Goal: Task Accomplishment & Management: Complete application form

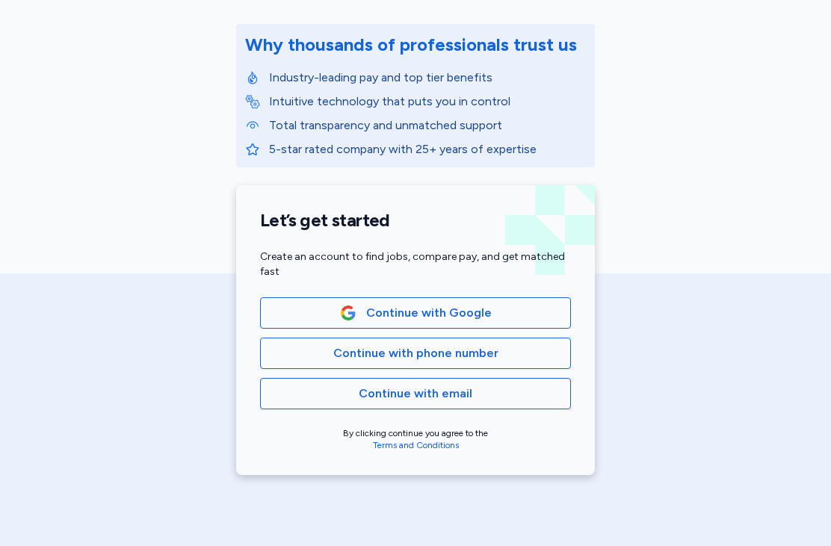
scroll to position [176, 0]
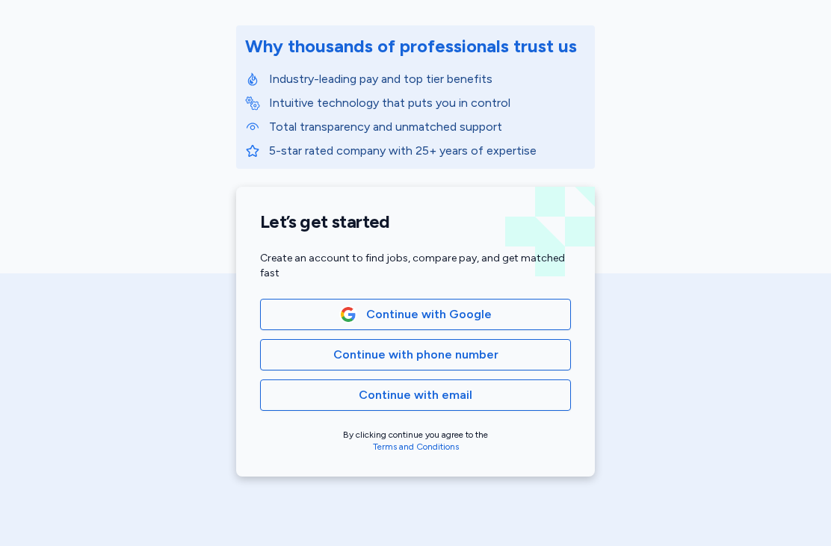
click at [462, 356] on span "Continue with phone number" at bounding box center [415, 355] width 165 height 18
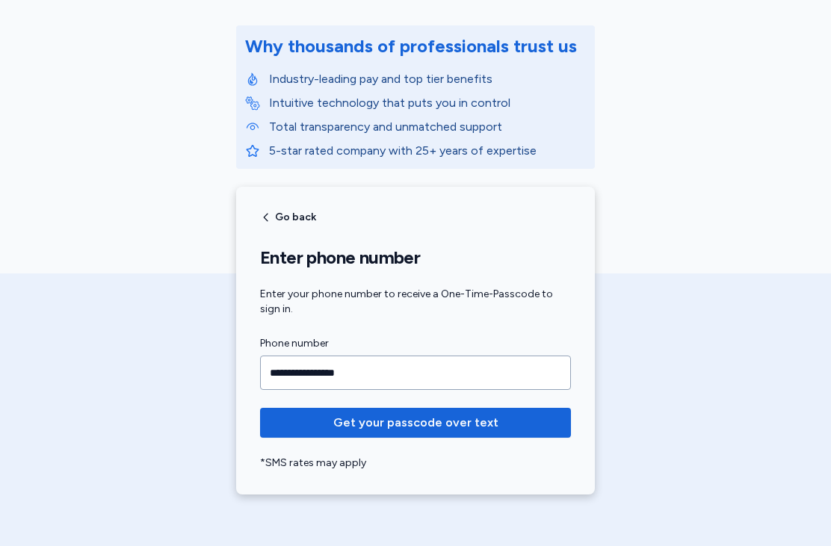
click at [431, 363] on input "**********" at bounding box center [415, 373] width 311 height 34
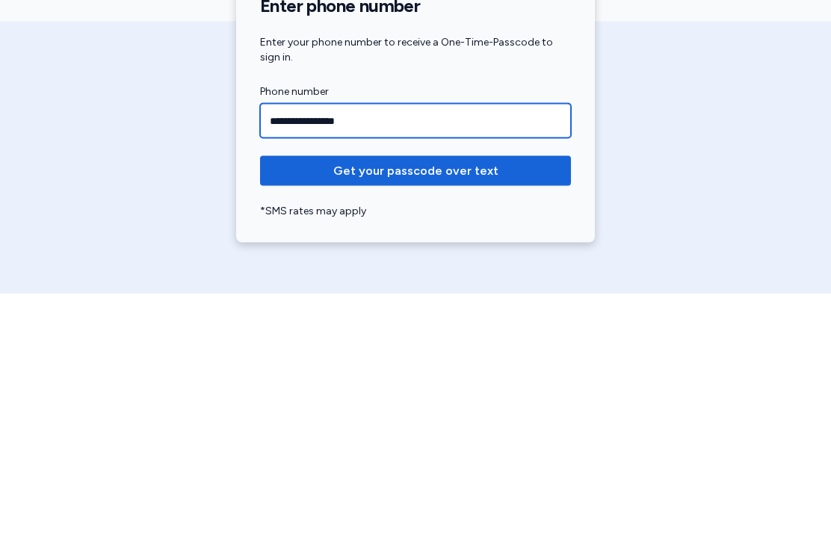
type input "**********"
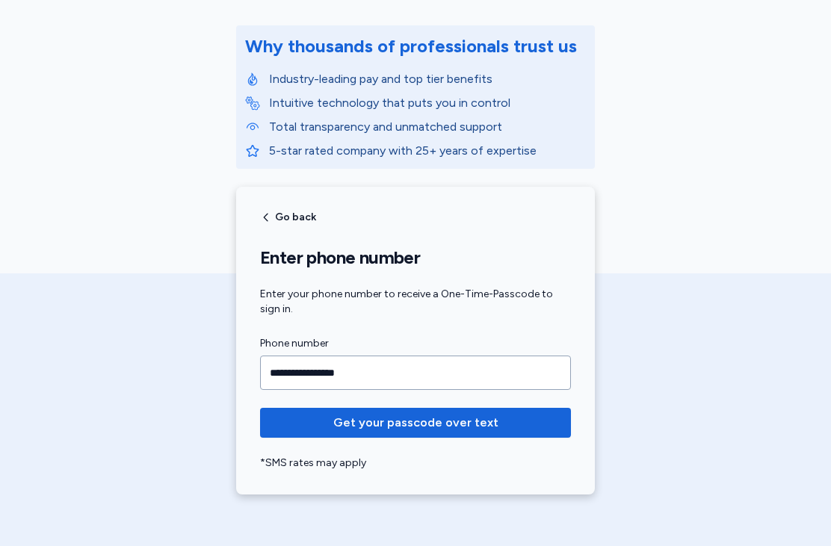
click at [392, 419] on span "Get your passcode over text" at bounding box center [415, 423] width 165 height 18
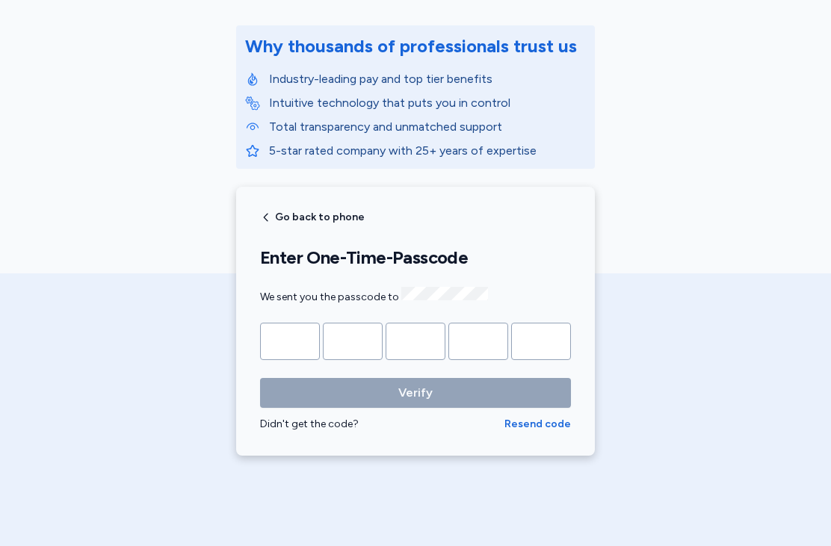
click at [288, 335] on input "Please enter OTP character 1" at bounding box center [290, 341] width 60 height 37
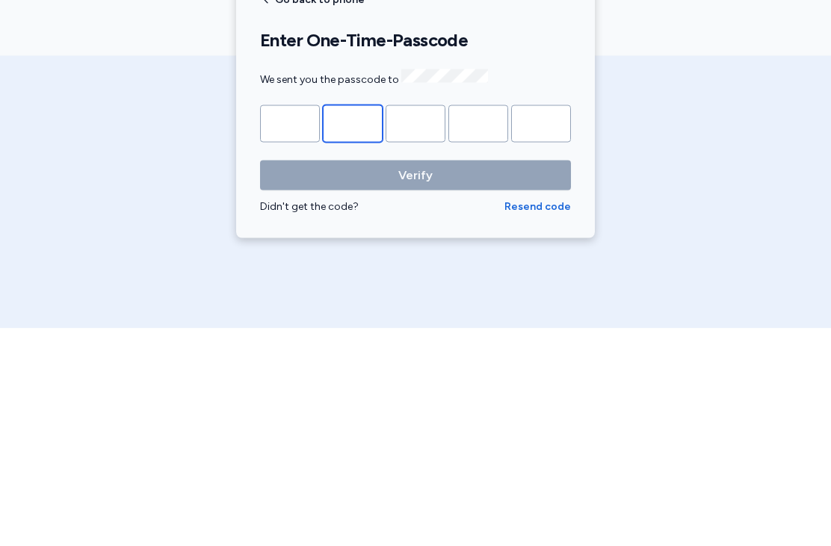
type input "*"
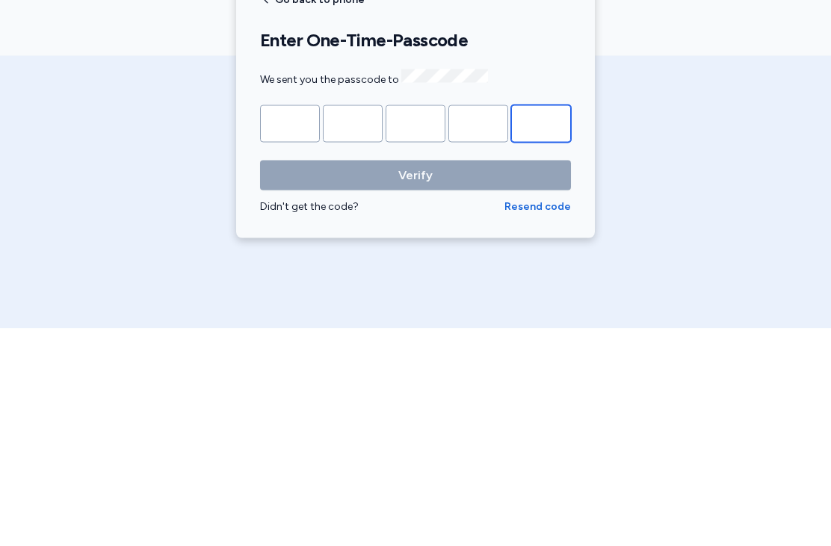
click at [415, 378] on button "Verify" at bounding box center [415, 393] width 311 height 30
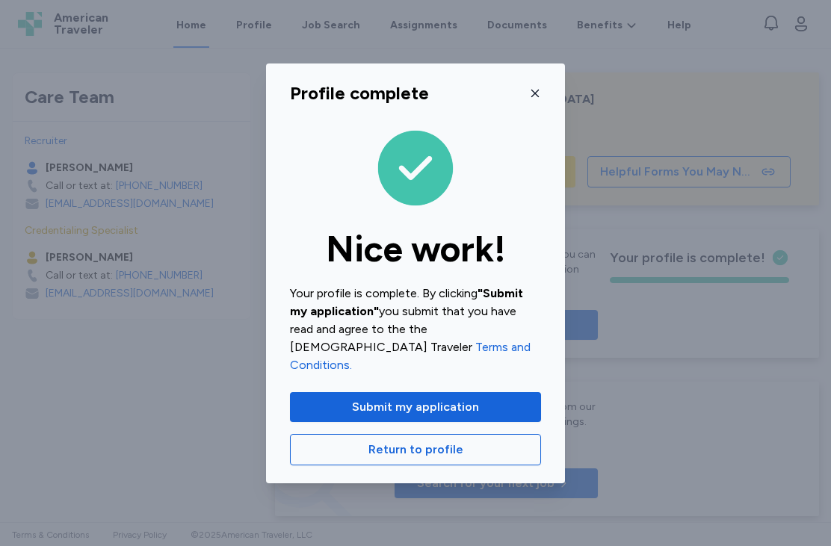
click at [536, 99] on icon "button" at bounding box center [535, 93] width 12 height 12
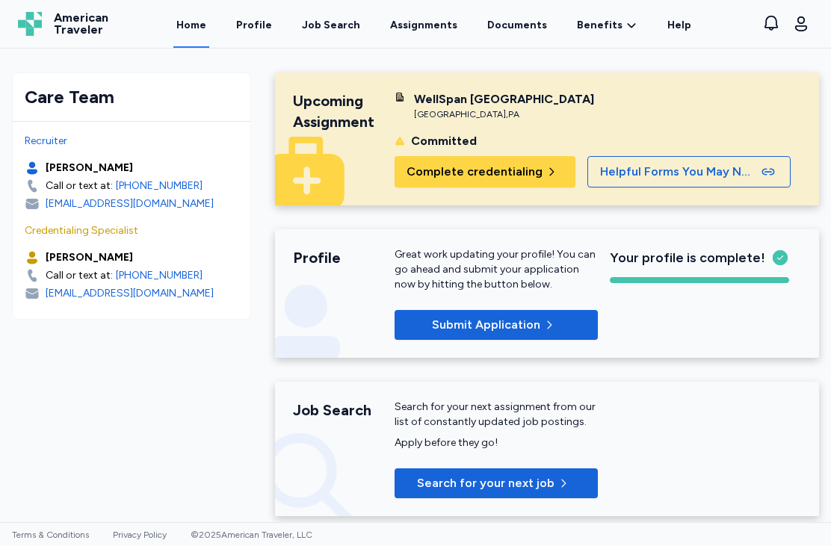
click at [514, 172] on span "Complete credentialing" at bounding box center [474, 172] width 136 height 18
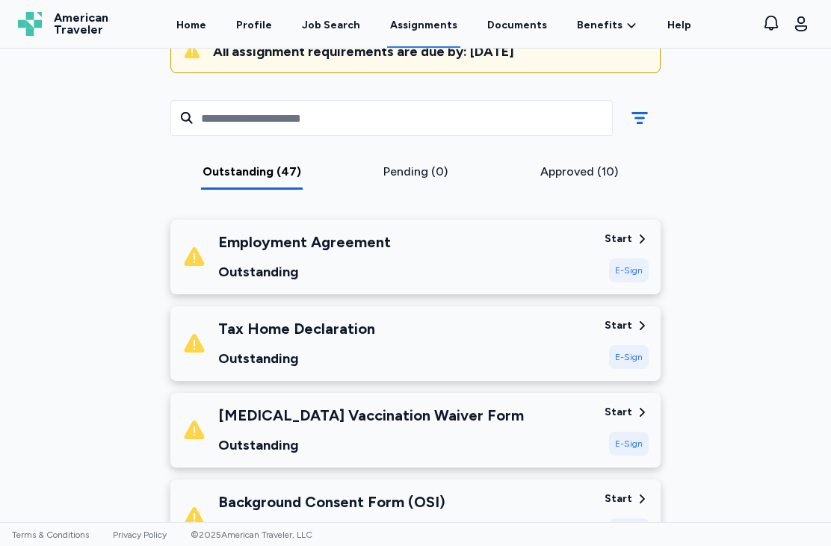
scroll to position [169, 0]
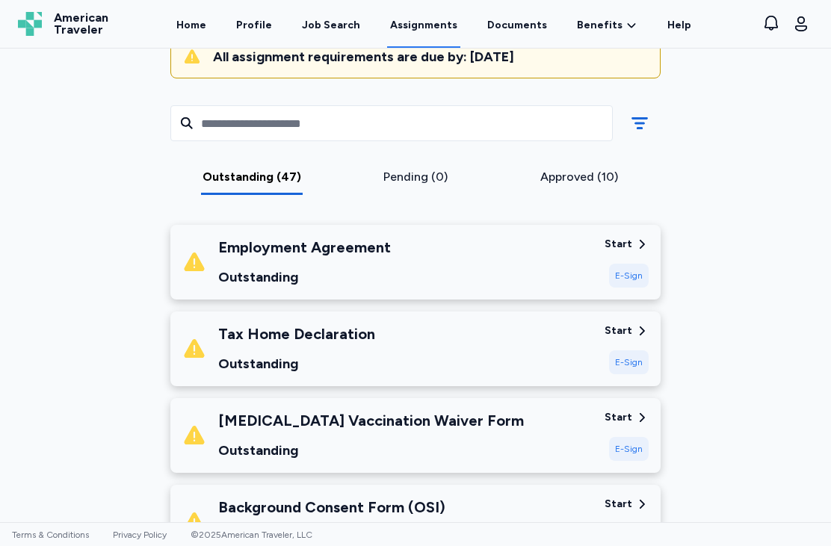
click at [556, 280] on div "Employment Agreement Outstanding" at bounding box center [387, 262] width 410 height 51
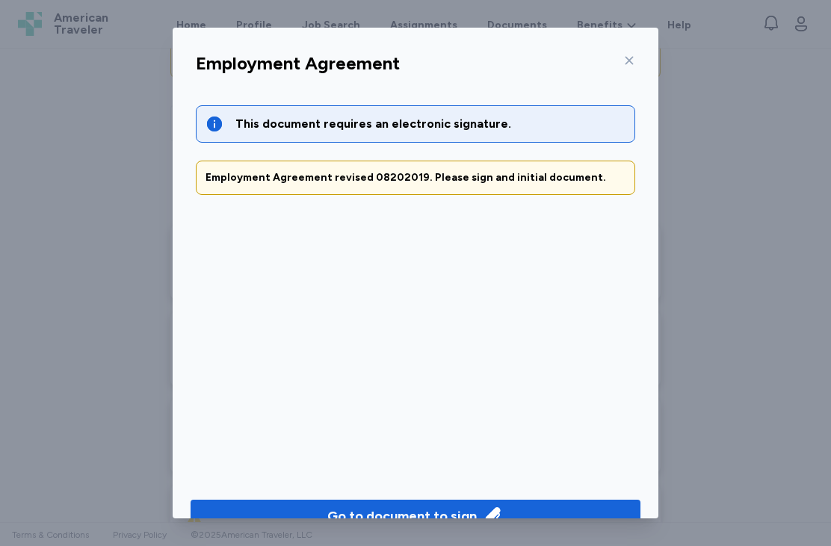
click at [359, 521] on div "Go to document to sign" at bounding box center [401, 516] width 149 height 21
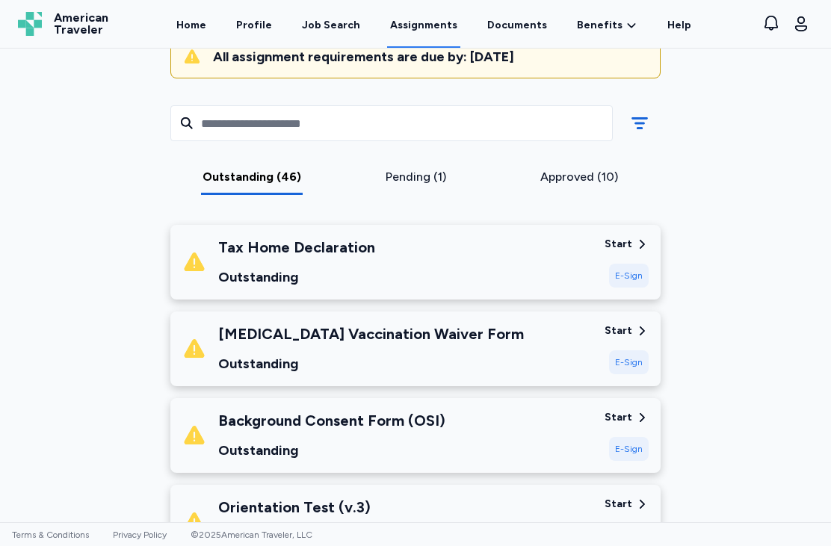
click at [500, 278] on div "Tax Home Declaration Outstanding" at bounding box center [387, 262] width 410 height 51
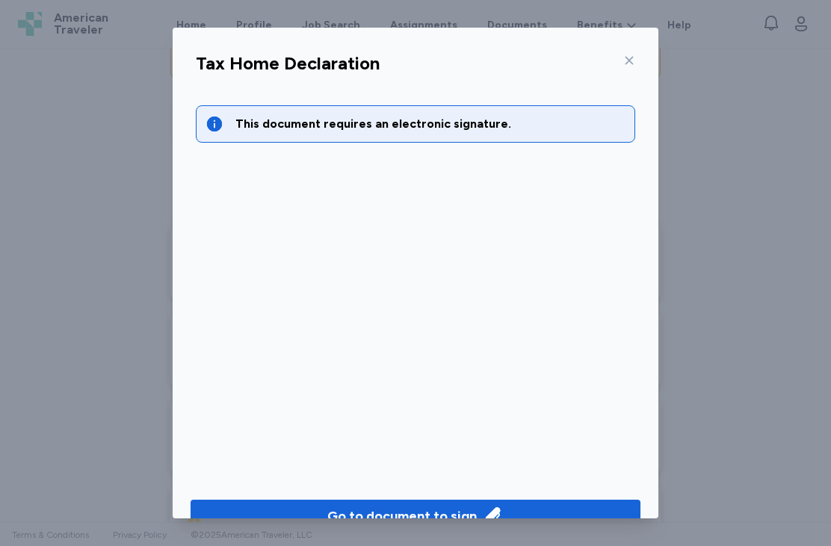
click at [416, 510] on div "Go to document to sign" at bounding box center [401, 516] width 149 height 21
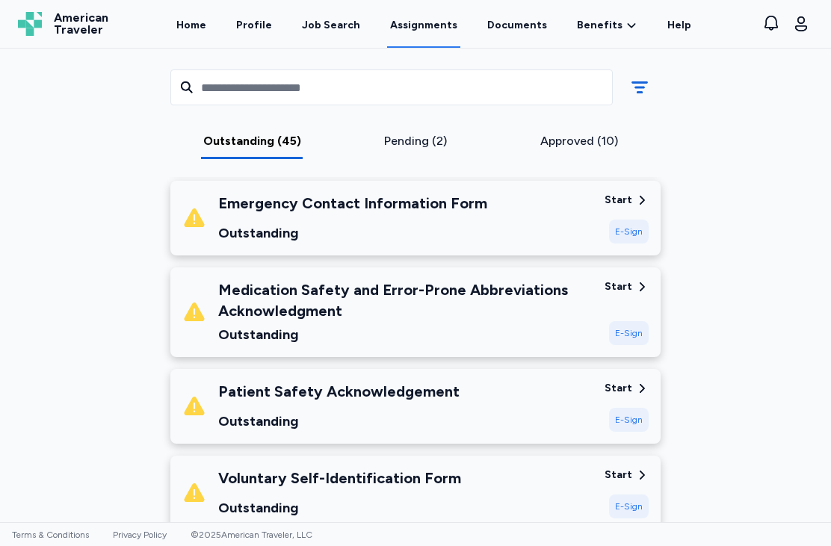
scroll to position [387, 0]
click at [514, 322] on div "Medication Safety and Error-Prone Abbreviations Acknowledgment Outstanding" at bounding box center [405, 312] width 374 height 66
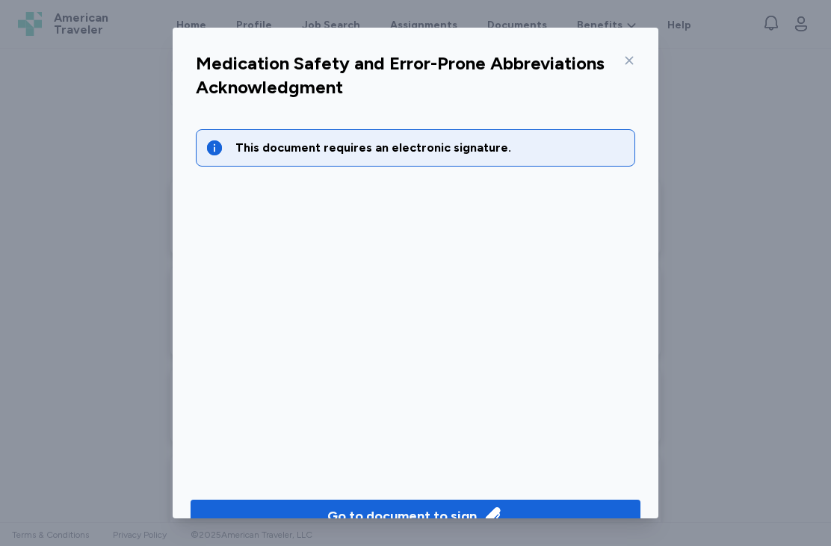
click at [382, 512] on div "Go to document to sign" at bounding box center [401, 516] width 149 height 21
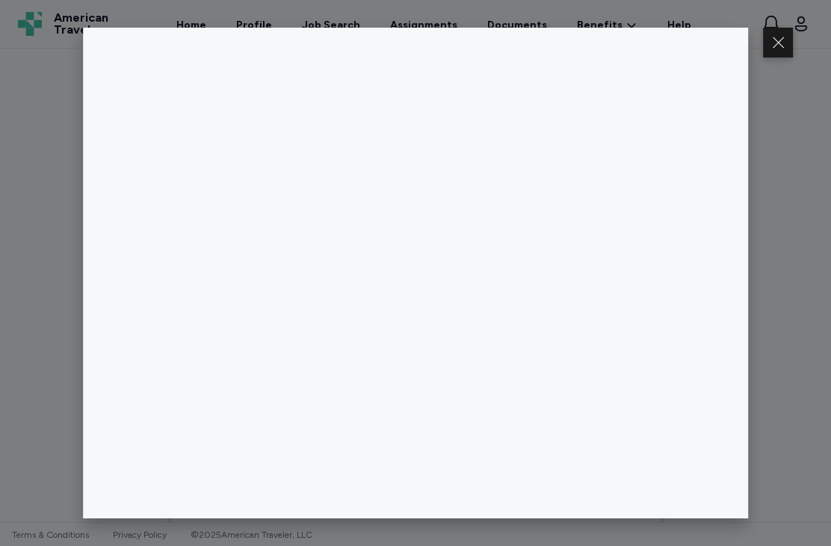
click at [775, 46] on button at bounding box center [778, 43] width 30 height 30
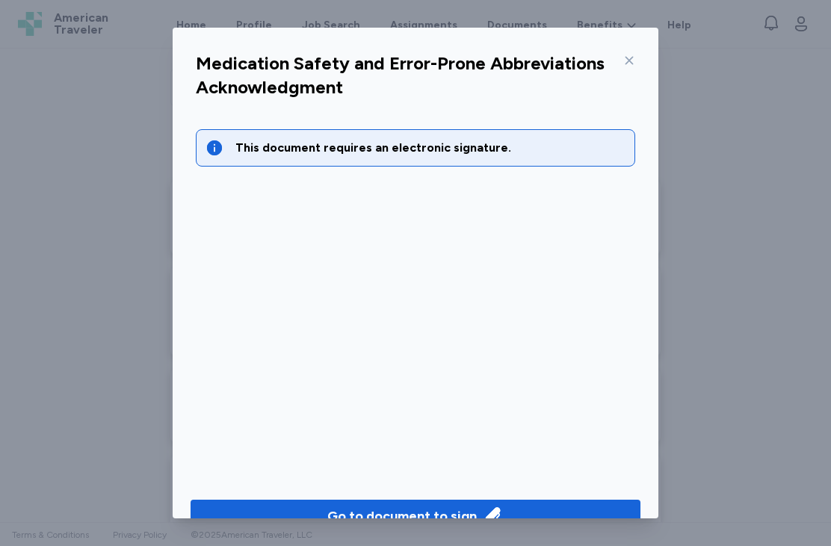
click at [633, 49] on div at bounding box center [626, 61] width 18 height 24
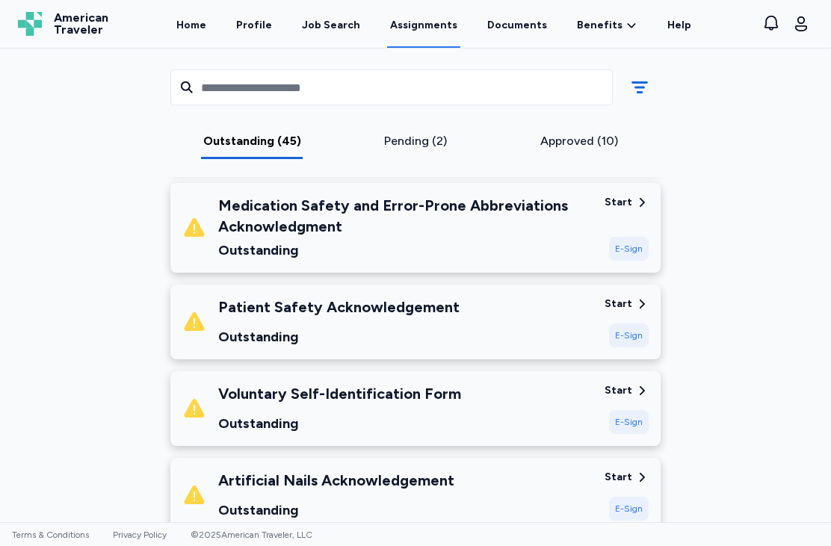
scroll to position [472, 0]
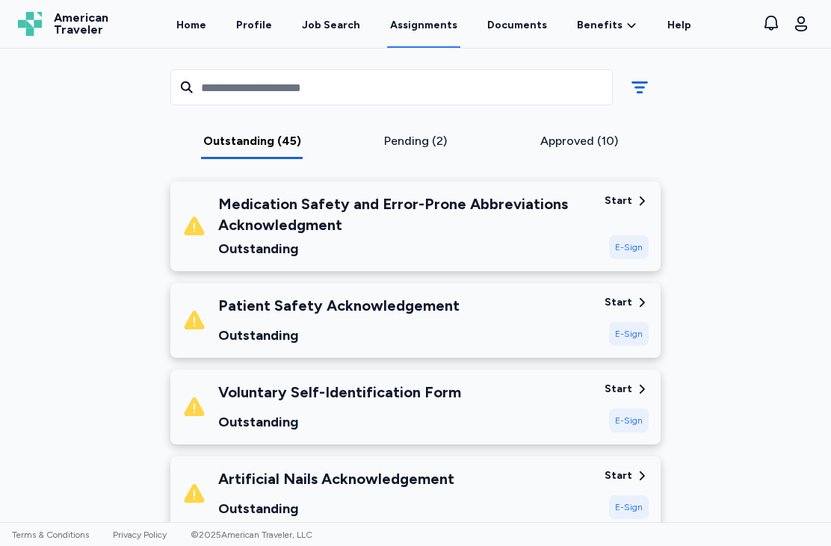
click at [491, 324] on div "Patient Safety Acknowledgement Outstanding" at bounding box center [387, 320] width 410 height 51
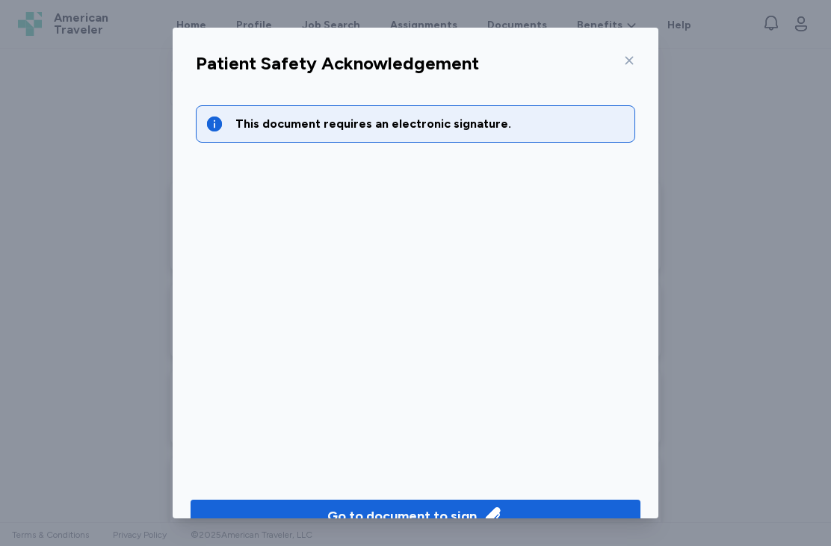
click at [436, 517] on div "Go to document to sign" at bounding box center [401, 516] width 149 height 21
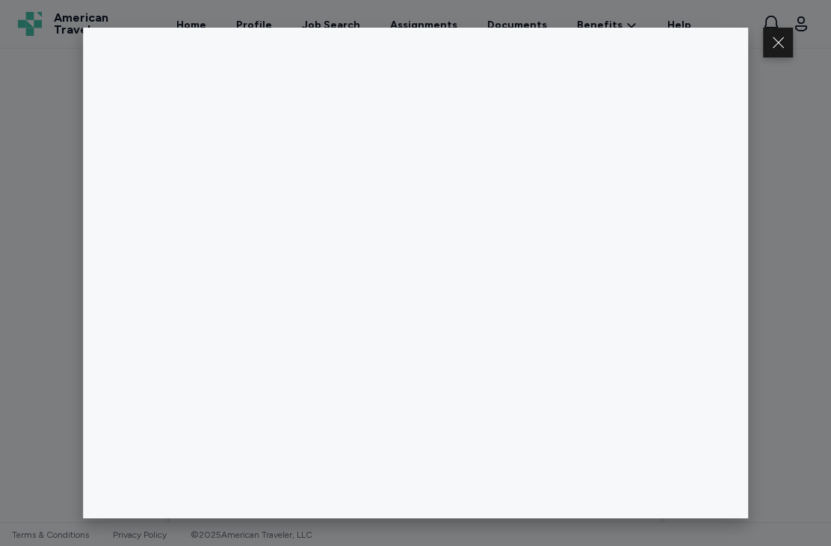
click at [805, 232] on div at bounding box center [415, 273] width 831 height 546
click at [778, 44] on button at bounding box center [778, 43] width 30 height 30
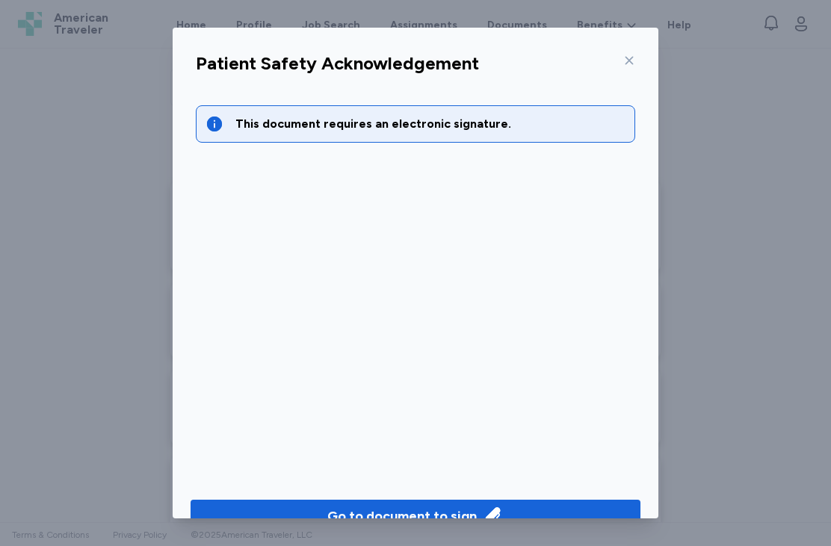
click at [629, 63] on div at bounding box center [626, 61] width 18 height 24
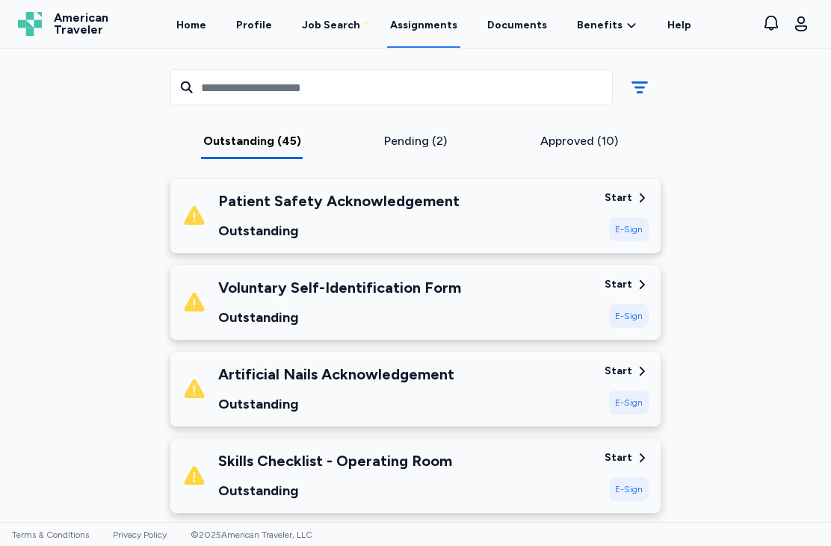
scroll to position [585, 0]
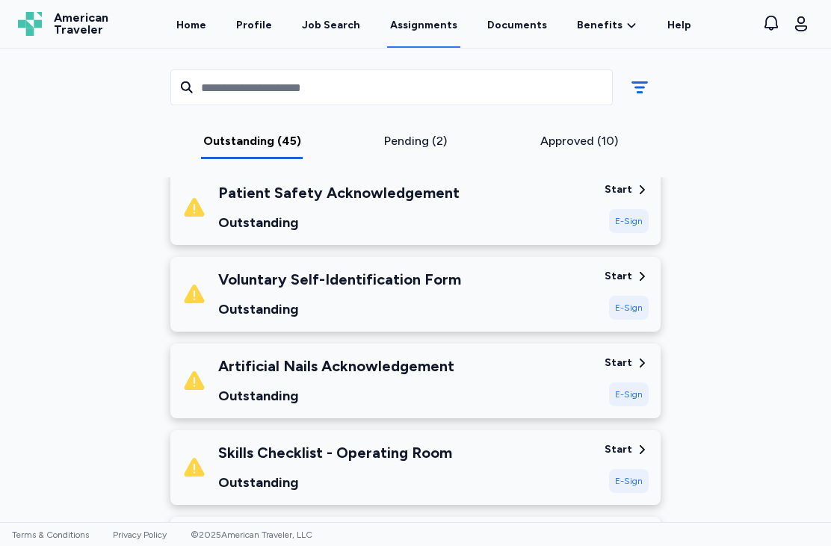
click at [512, 296] on div "Voluntary Self-Identification Form Outstanding" at bounding box center [387, 294] width 410 height 51
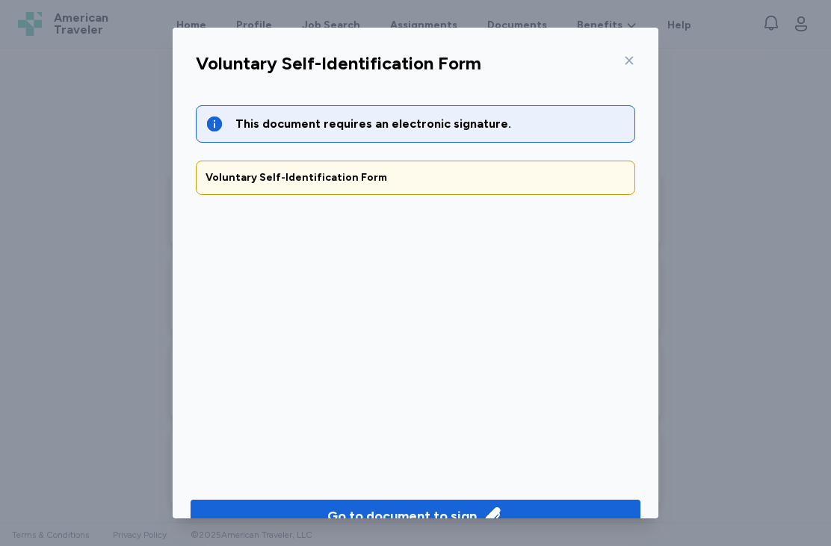
click at [369, 510] on div "Go to document to sign" at bounding box center [401, 516] width 149 height 21
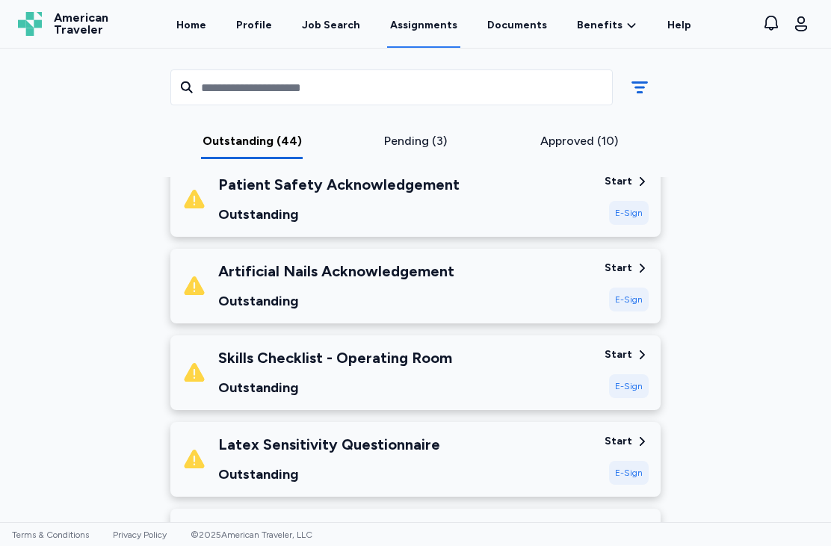
scroll to position [769, 0]
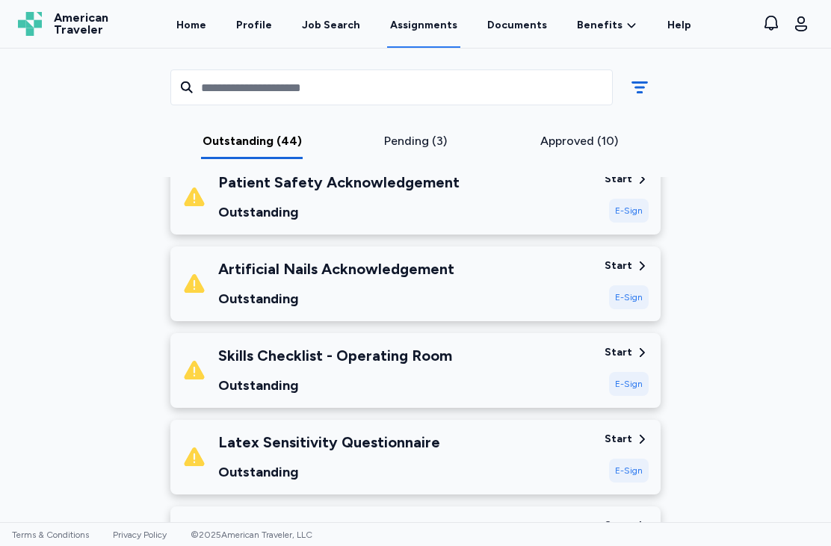
click at [506, 303] on div "Artificial Nails Acknowledgement Outstanding" at bounding box center [387, 283] width 410 height 51
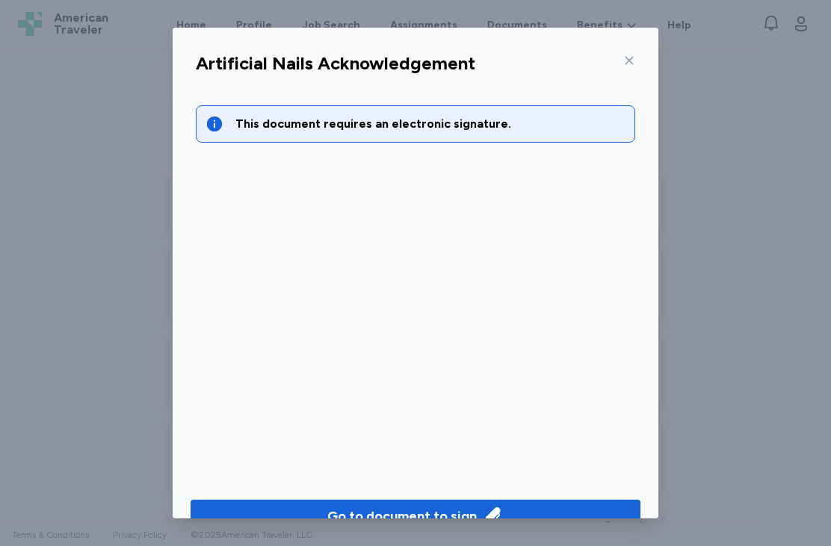
click at [268, 511] on span "Go to document to sign" at bounding box center [415, 516] width 426 height 21
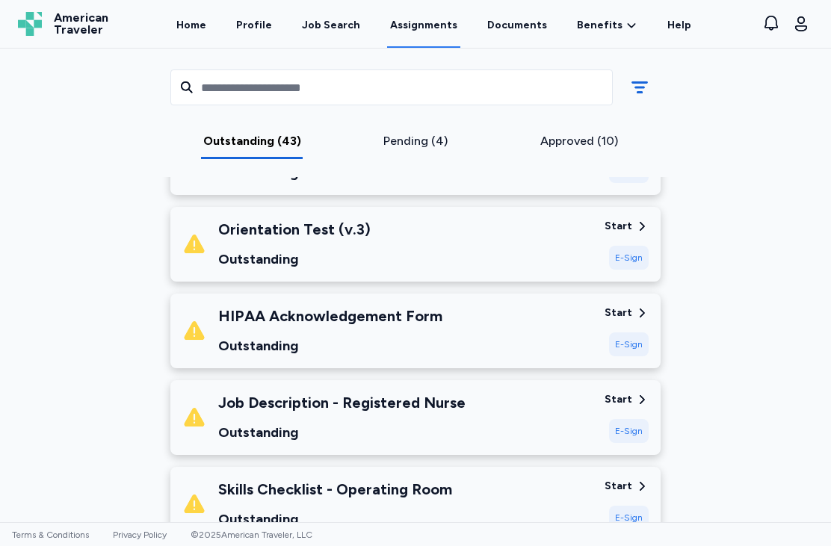
scroll to position [813, 0]
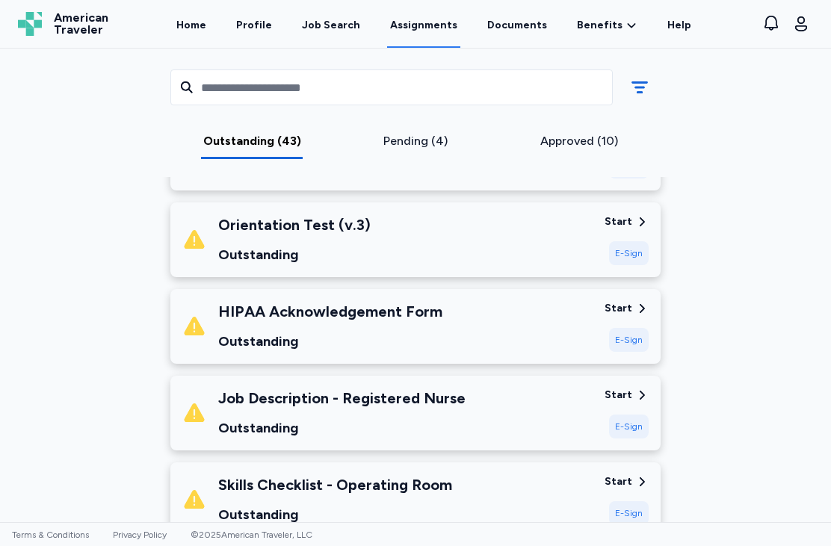
click at [484, 344] on div "HIPAA Acknowledgement Form Outstanding" at bounding box center [387, 326] width 410 height 51
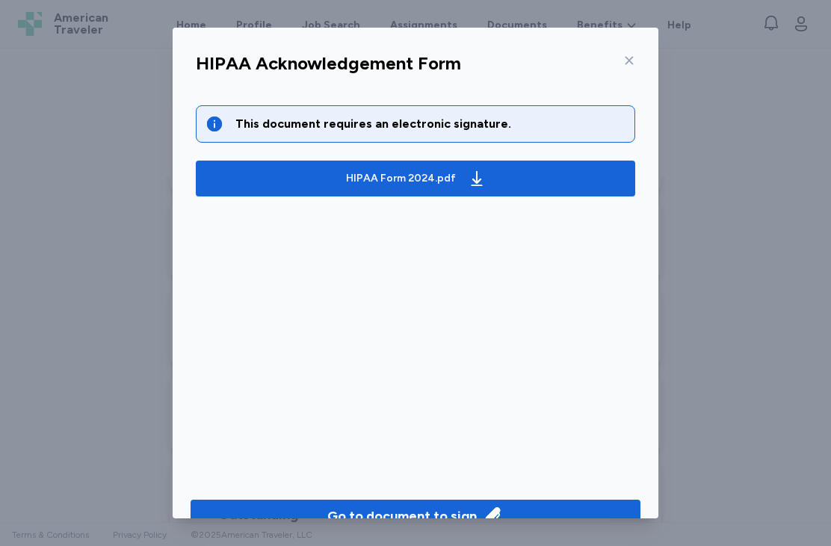
click at [413, 177] on div "HIPAA Form 2024.pdf" at bounding box center [401, 178] width 110 height 15
click at [439, 514] on div "Go to document to sign" at bounding box center [401, 516] width 149 height 21
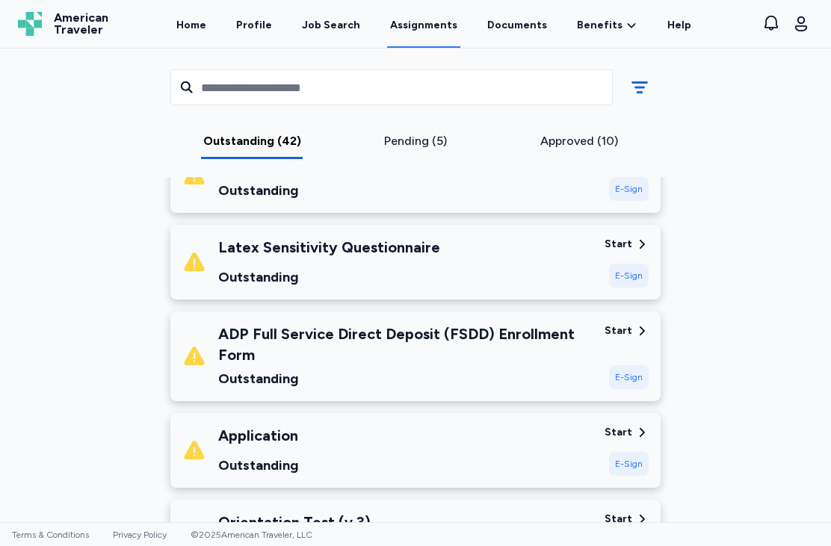
scroll to position [965, 0]
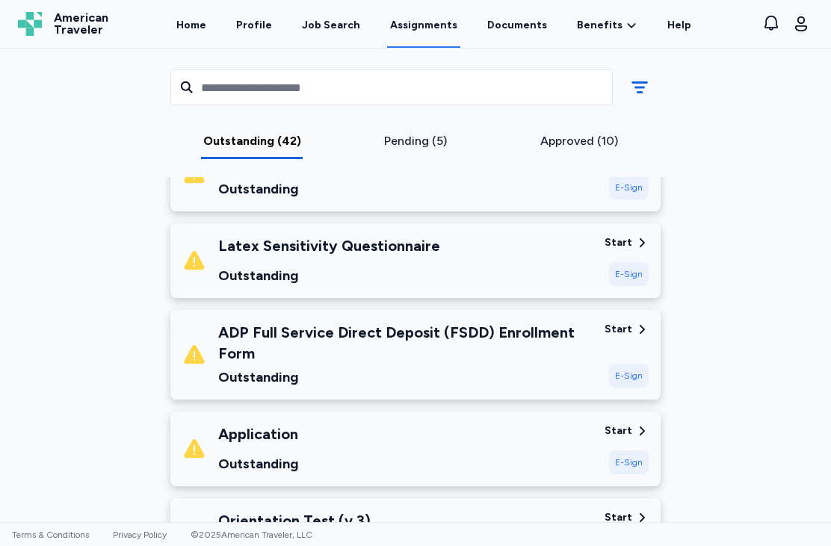
click at [576, 273] on div "Latex Sensitivity Questionnaire Outstanding" at bounding box center [387, 260] width 410 height 51
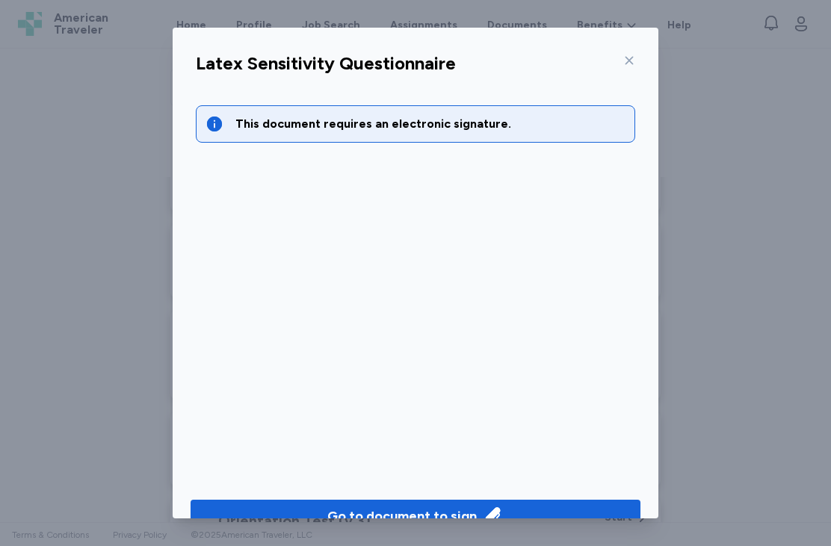
click at [438, 514] on div "Go to document to sign" at bounding box center [401, 516] width 149 height 21
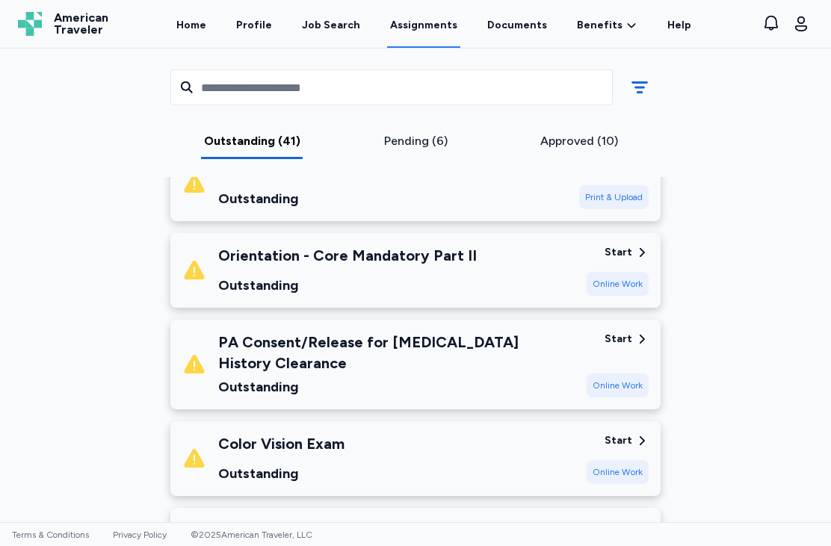
scroll to position [3215, 0]
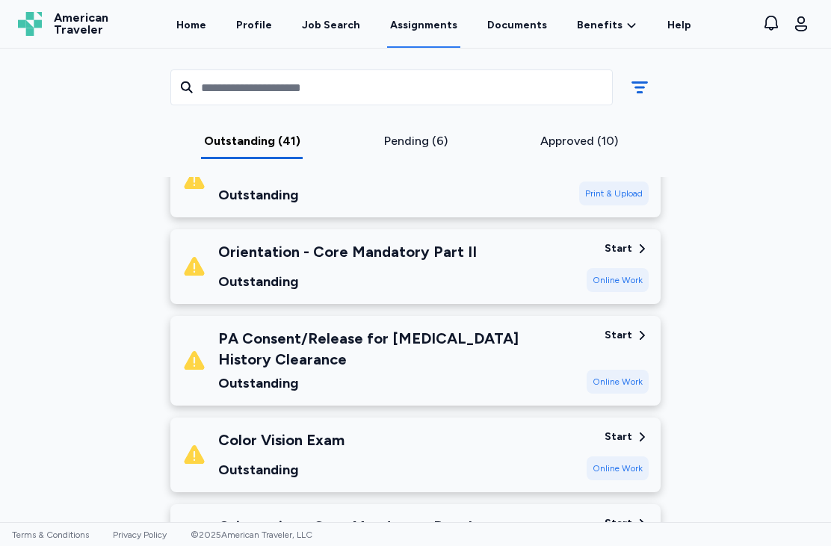
click at [618, 429] on div "Start" at bounding box center [618, 436] width 28 height 15
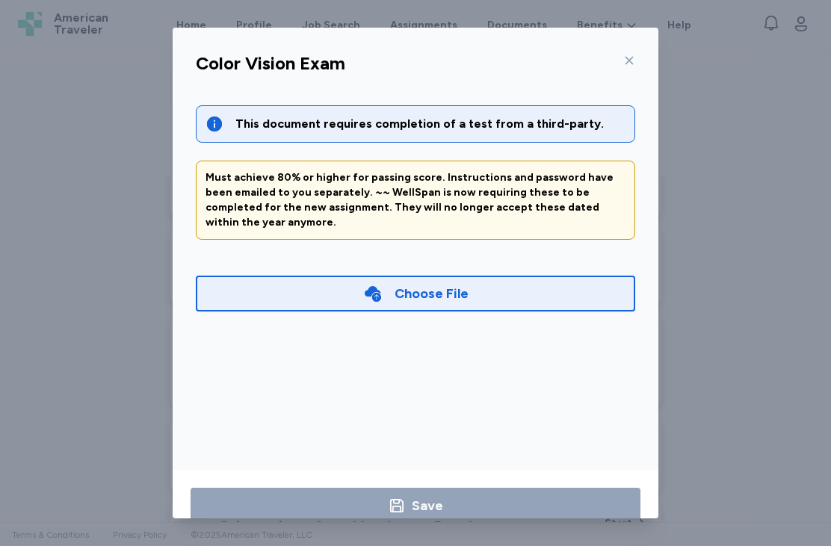
scroll to position [25, 0]
click at [630, 55] on icon at bounding box center [629, 61] width 12 height 12
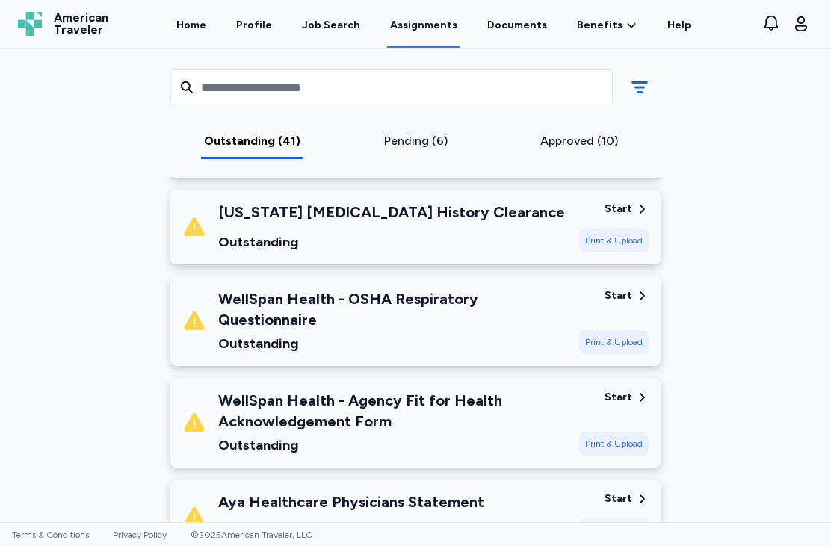
scroll to position [2673, 0]
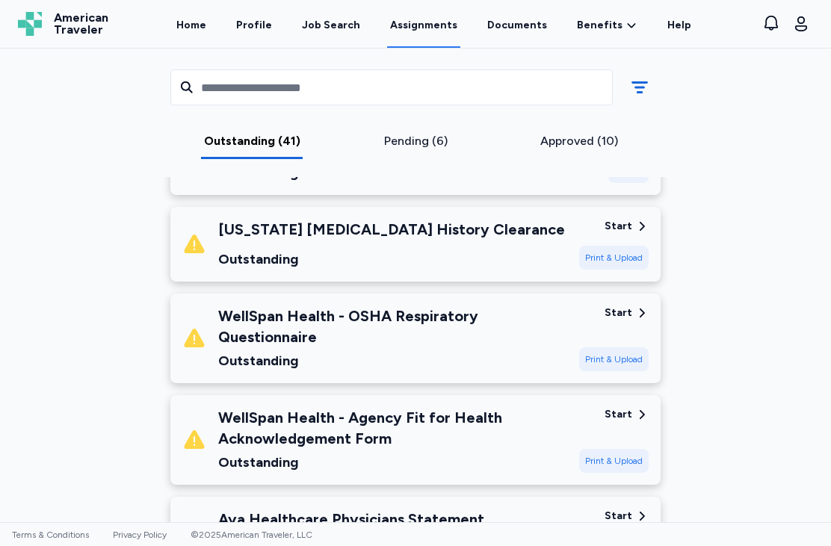
click at [530, 407] on div "WellSpan Health - Agency Fit for Health Acknowledgement Form" at bounding box center [392, 428] width 349 height 42
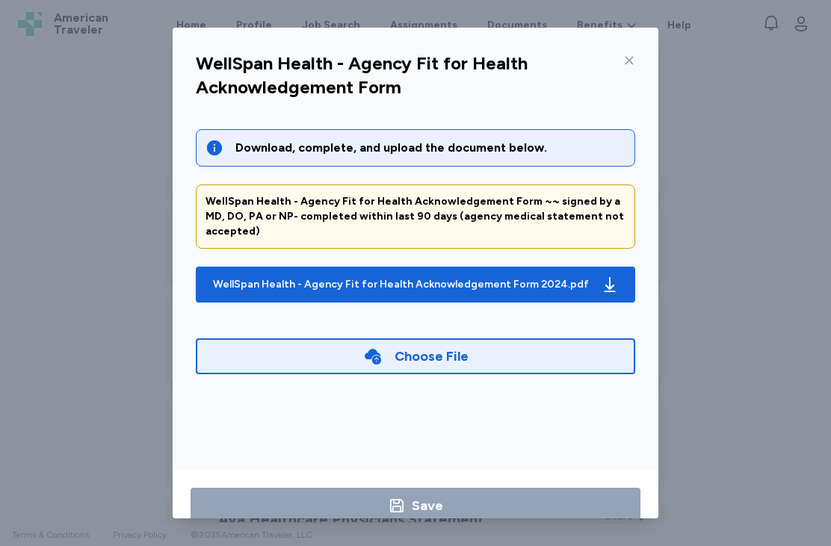
click at [630, 61] on icon at bounding box center [629, 61] width 12 height 12
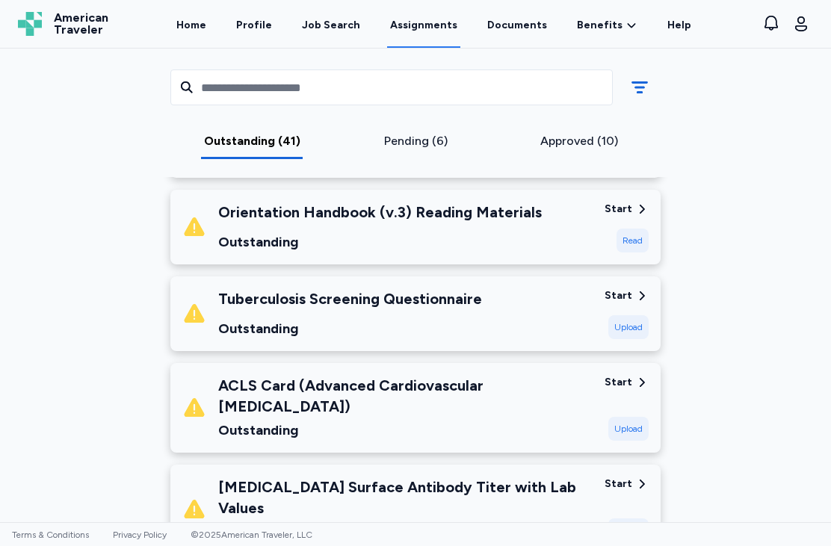
scroll to position [1261, 0]
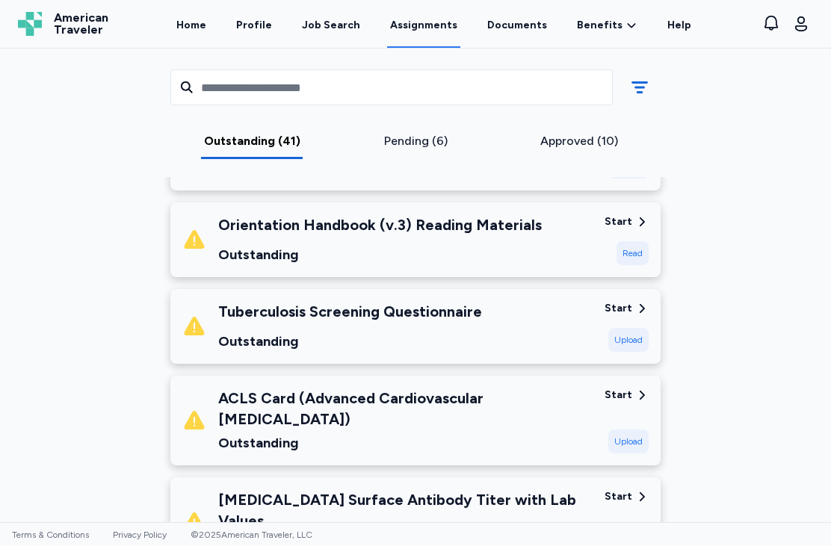
click at [566, 330] on div "Tuberculosis Screening Questionnaire Outstanding" at bounding box center [387, 326] width 410 height 51
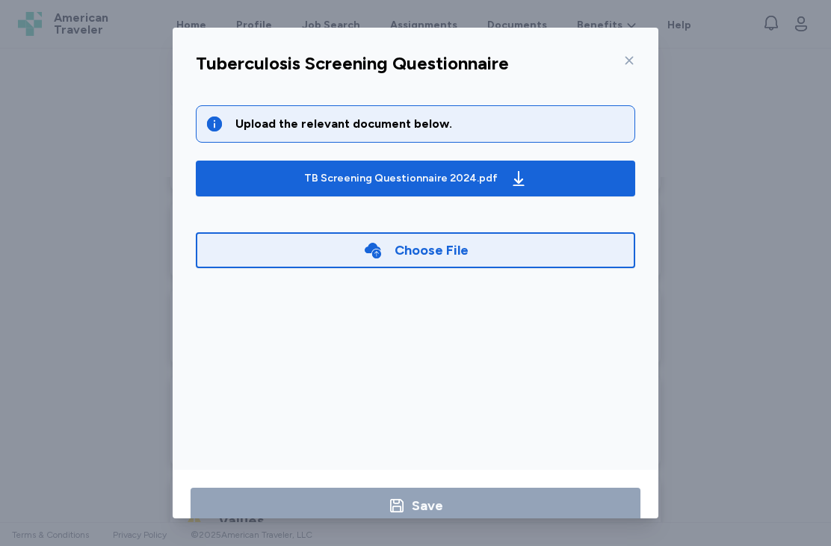
click at [609, 176] on span "TB Screening Questionnaire 2024.pdf" at bounding box center [415, 179] width 415 height 24
click at [579, 253] on div "Choose File" at bounding box center [415, 250] width 439 height 36
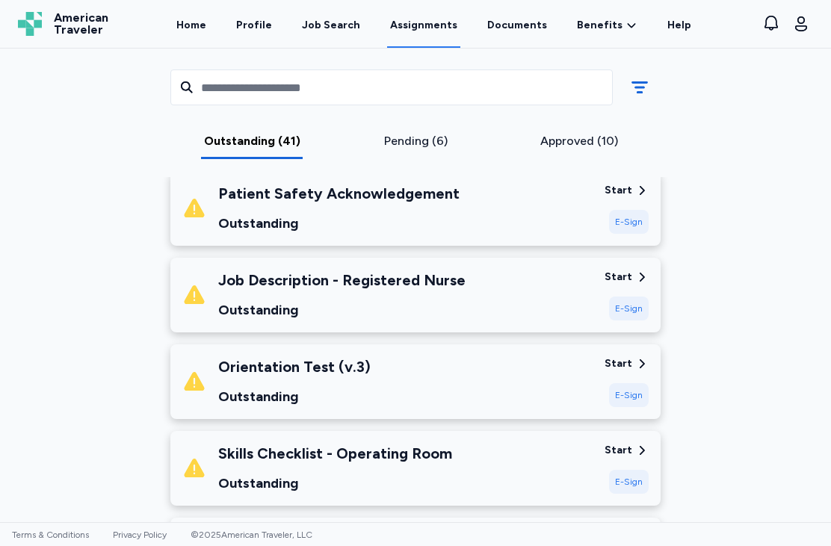
scroll to position [713, 0]
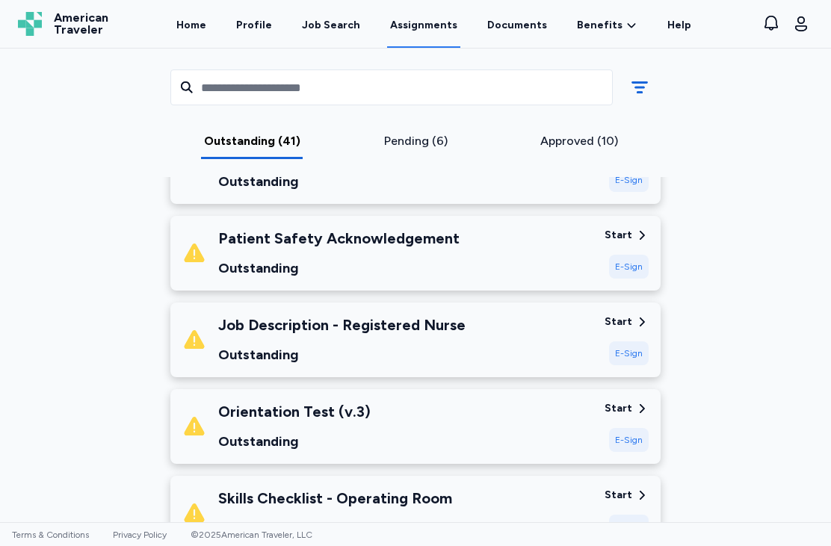
click at [568, 344] on div "Job Description - Registered Nurse Outstanding" at bounding box center [387, 339] width 410 height 51
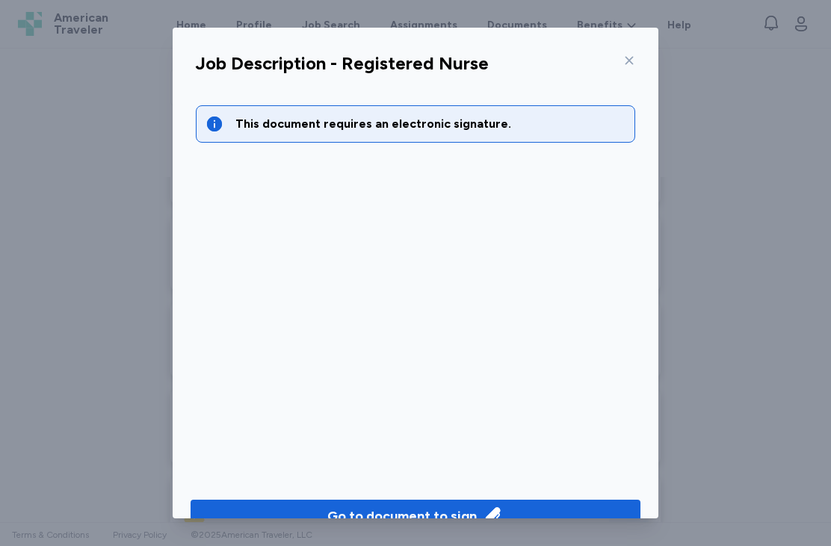
click at [489, 508] on icon "button" at bounding box center [493, 516] width 21 height 21
